Goal: Task Accomplishment & Management: Manage account settings

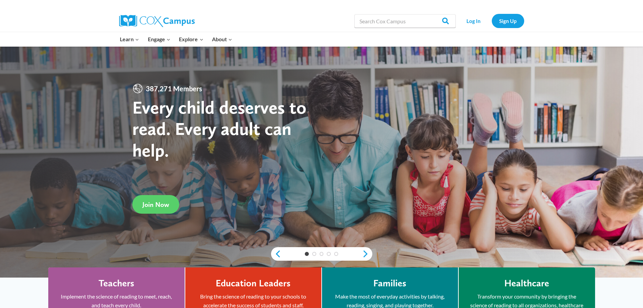
click at [478, 22] on link "Log In" at bounding box center [473, 21] width 29 height 14
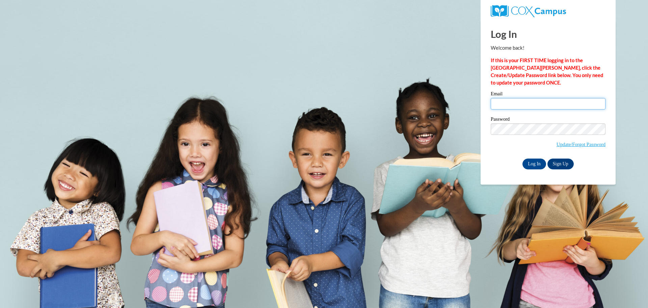
click at [520, 100] on input "Email" at bounding box center [548, 103] width 115 height 11
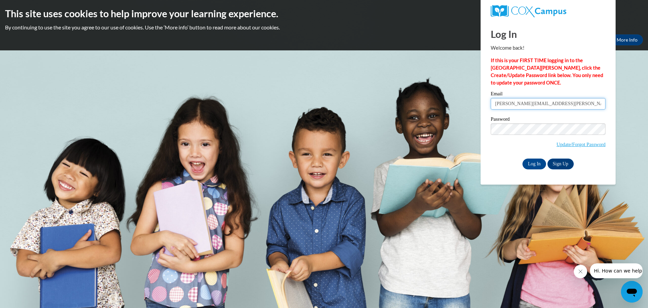
type input "[PERSON_NAME][EMAIL_ADDRESS][PERSON_NAME][DOMAIN_NAME]"
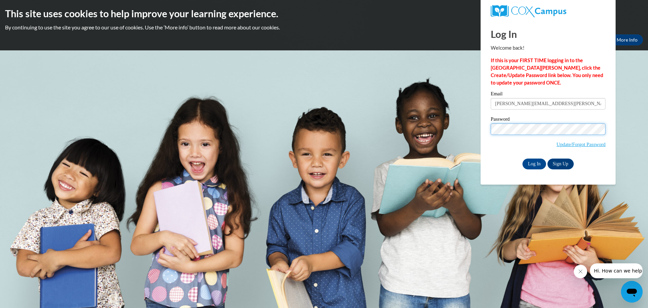
click at [523, 158] on input "Log In" at bounding box center [535, 163] width 24 height 11
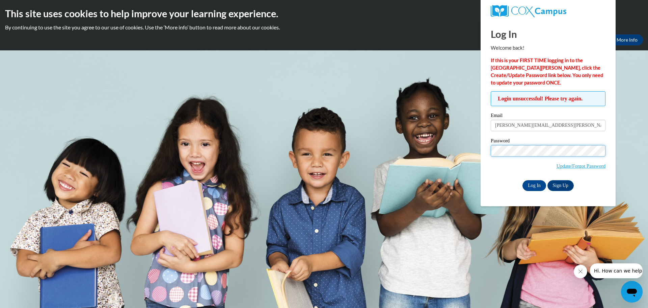
click at [523, 180] on input "Log In" at bounding box center [535, 185] width 24 height 11
click at [577, 163] on link "Update/Forgot Password" at bounding box center [581, 165] width 49 height 5
click at [564, 166] on link "Update/Forgot Password" at bounding box center [581, 165] width 49 height 5
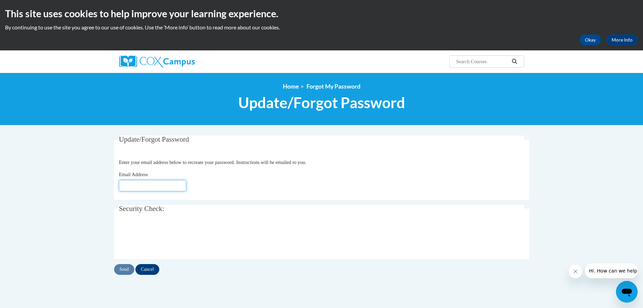
click at [145, 187] on input "Email Address" at bounding box center [153, 185] width 68 height 11
type input "jaclyn.carter@tiftschools.com"
click at [124, 269] on input "Send" at bounding box center [124, 269] width 20 height 11
